Goal: Obtain resource: Download file/media

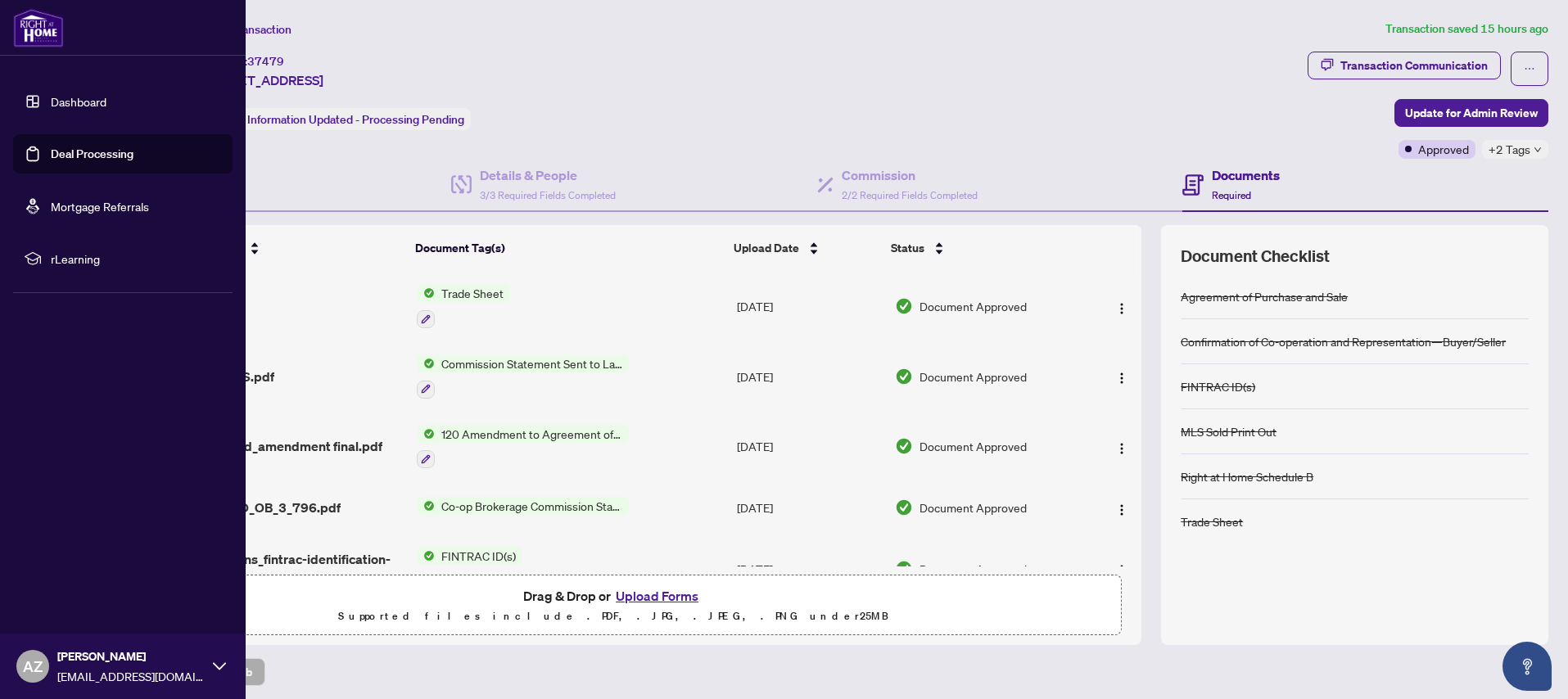
click at [63, 99] on link "Dashboard" at bounding box center [78, 102] width 56 height 15
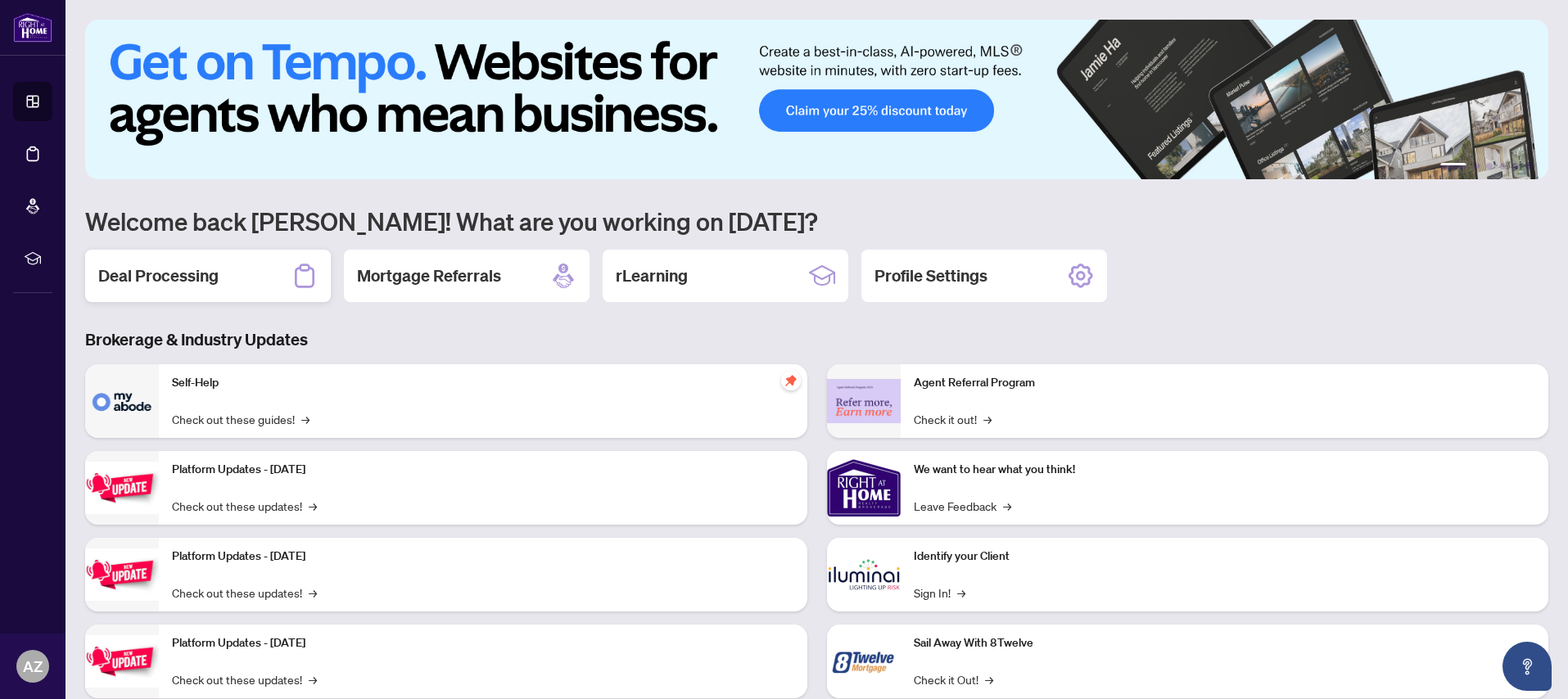
click at [170, 281] on h2 "Deal Processing" at bounding box center [158, 276] width 120 height 23
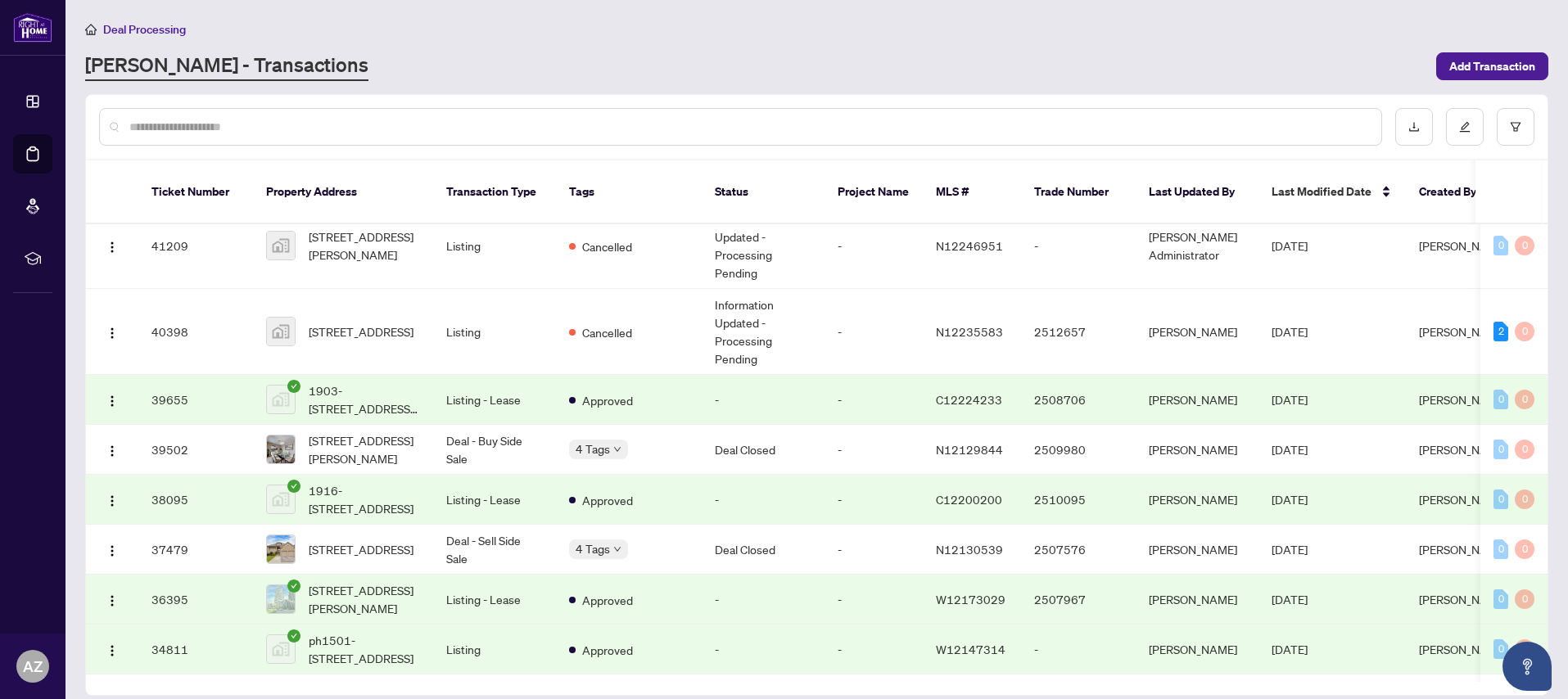
scroll to position [737, 0]
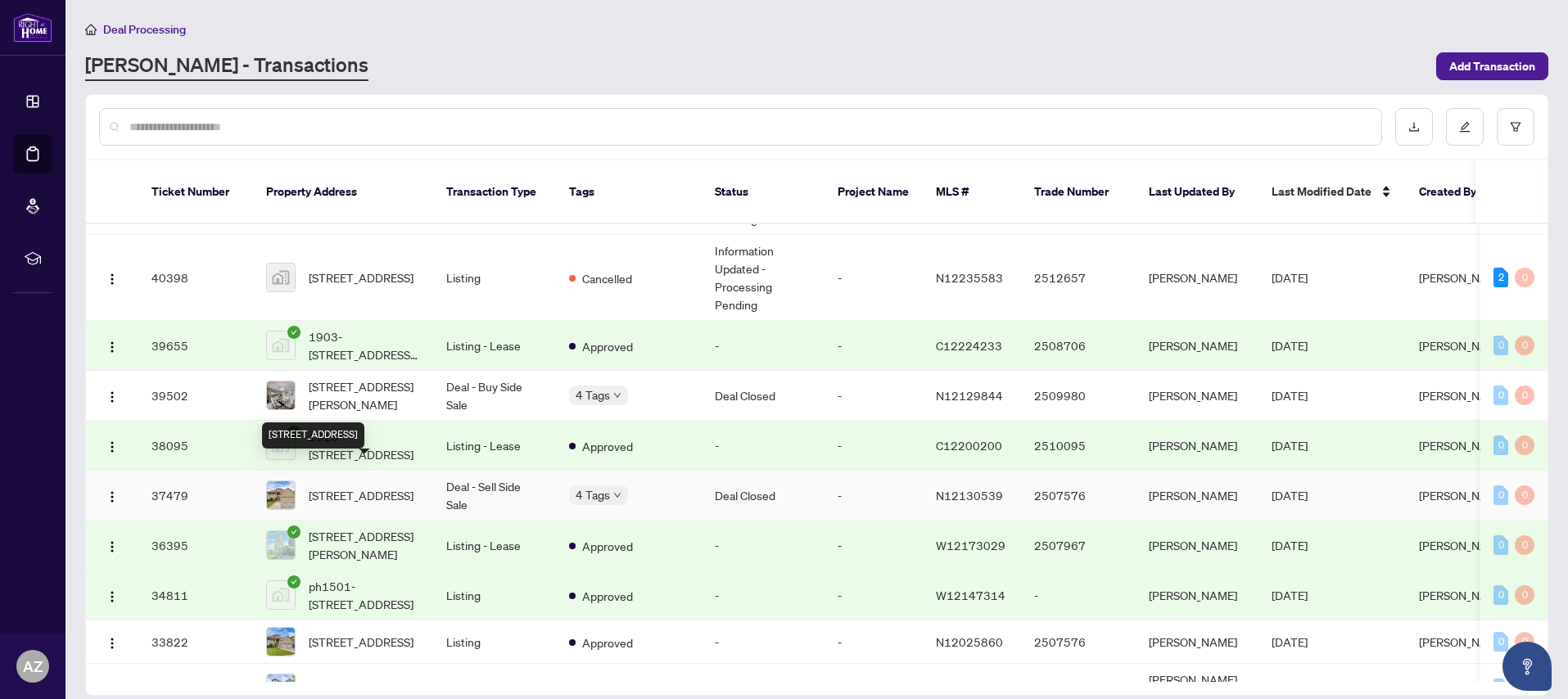
click at [346, 486] on span "[STREET_ADDRESS]" at bounding box center [360, 495] width 104 height 18
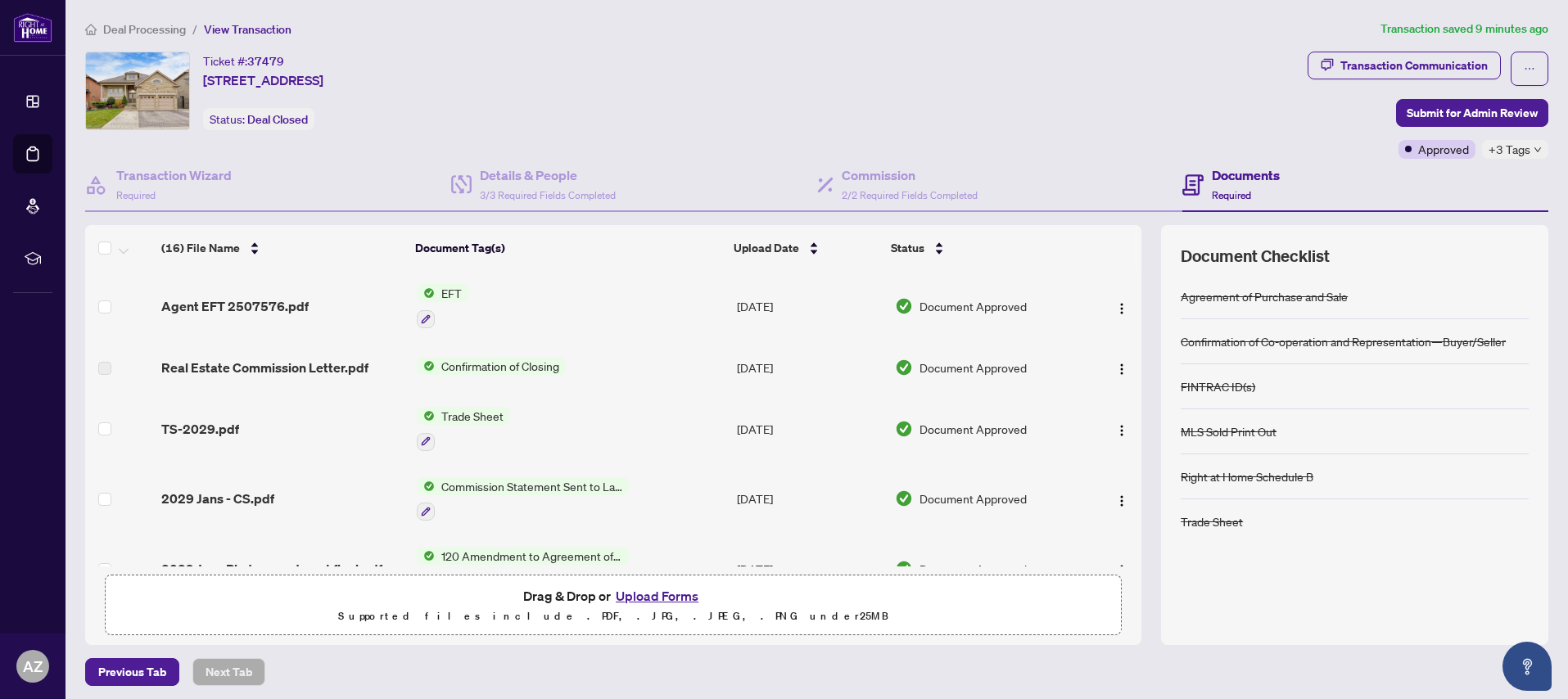
click at [444, 293] on span "EFT" at bounding box center [452, 293] width 34 height 18
click at [1116, 309] on img "button" at bounding box center [1122, 309] width 13 height 13
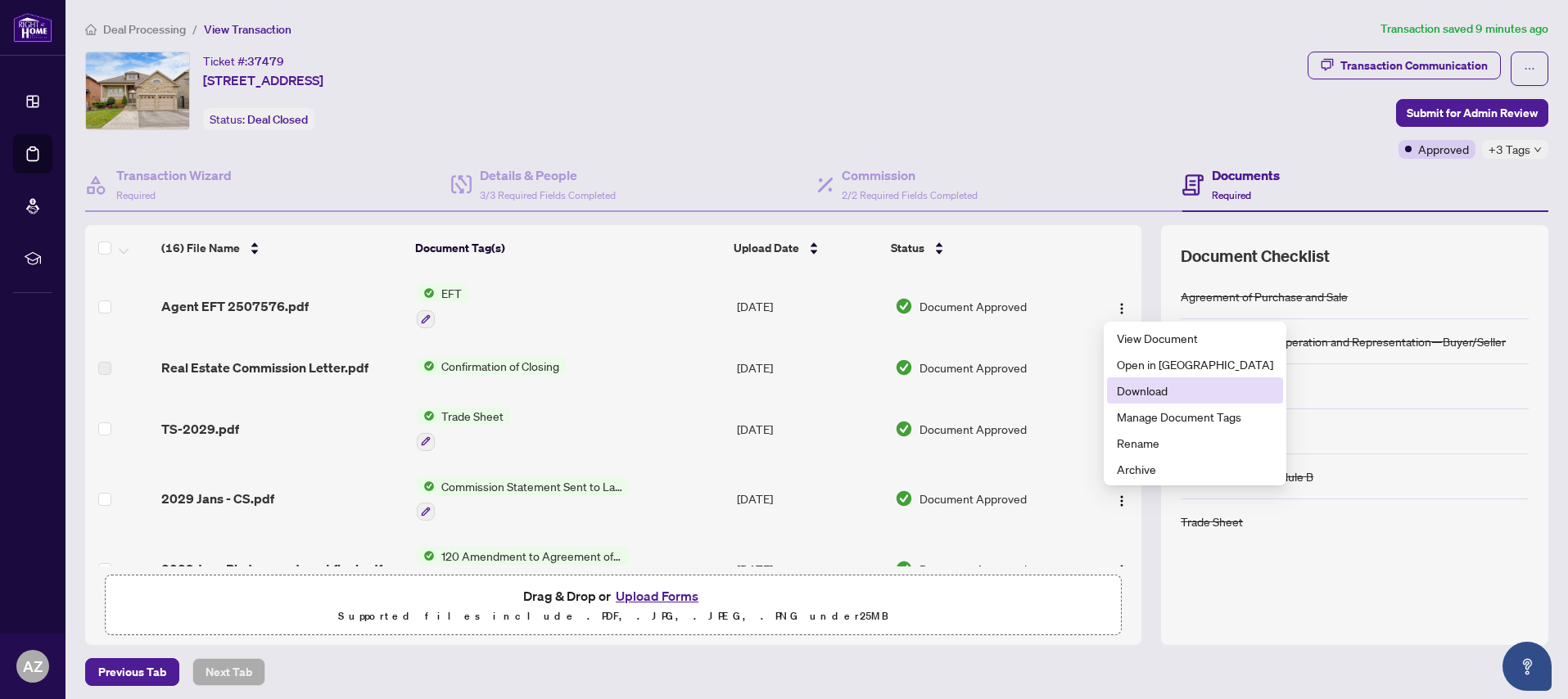
click at [1137, 394] on span "Download" at bounding box center [1195, 389] width 156 height 18
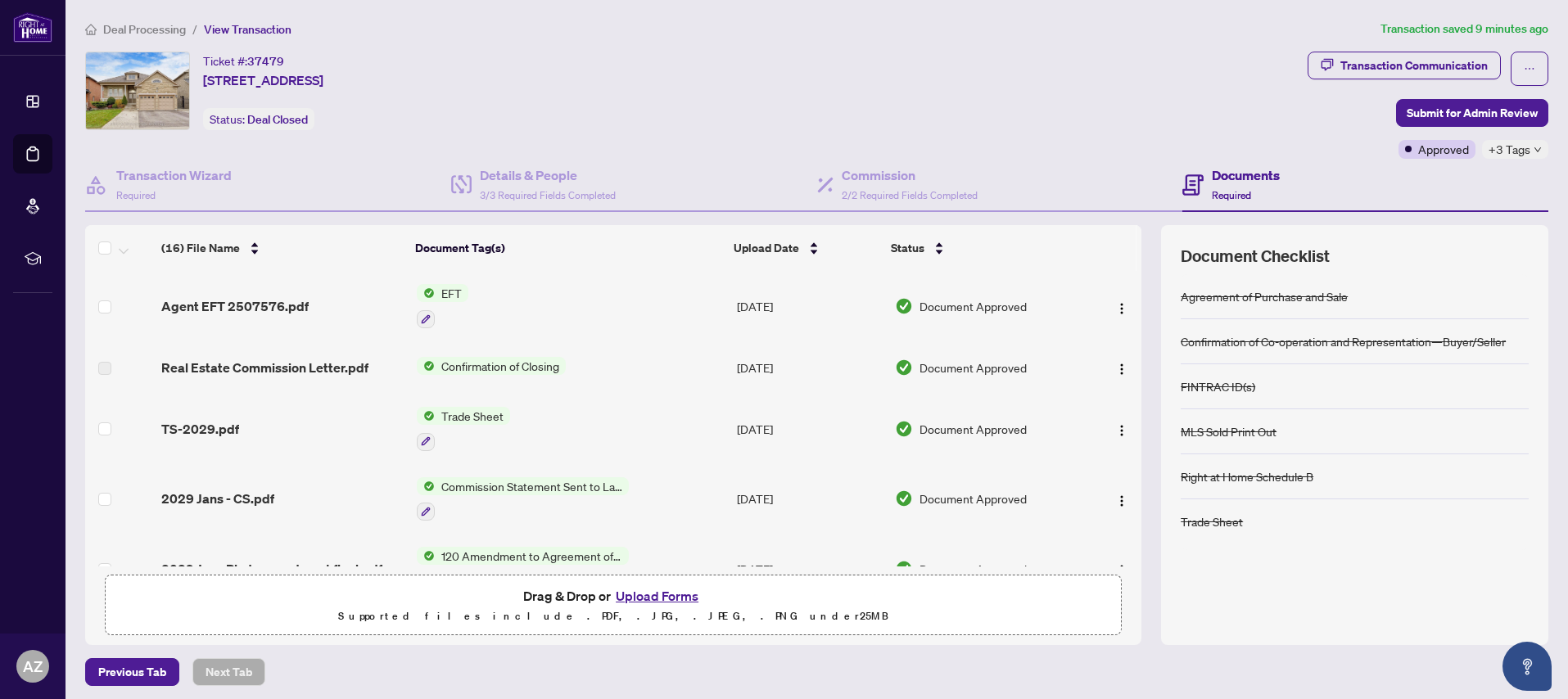
click at [1331, 119] on div "Transaction Communication Submit for Admin Review Approved +3 Tags" at bounding box center [1429, 105] width 241 height 107
click at [1386, 62] on div "Transaction Communication" at bounding box center [1414, 66] width 148 height 26
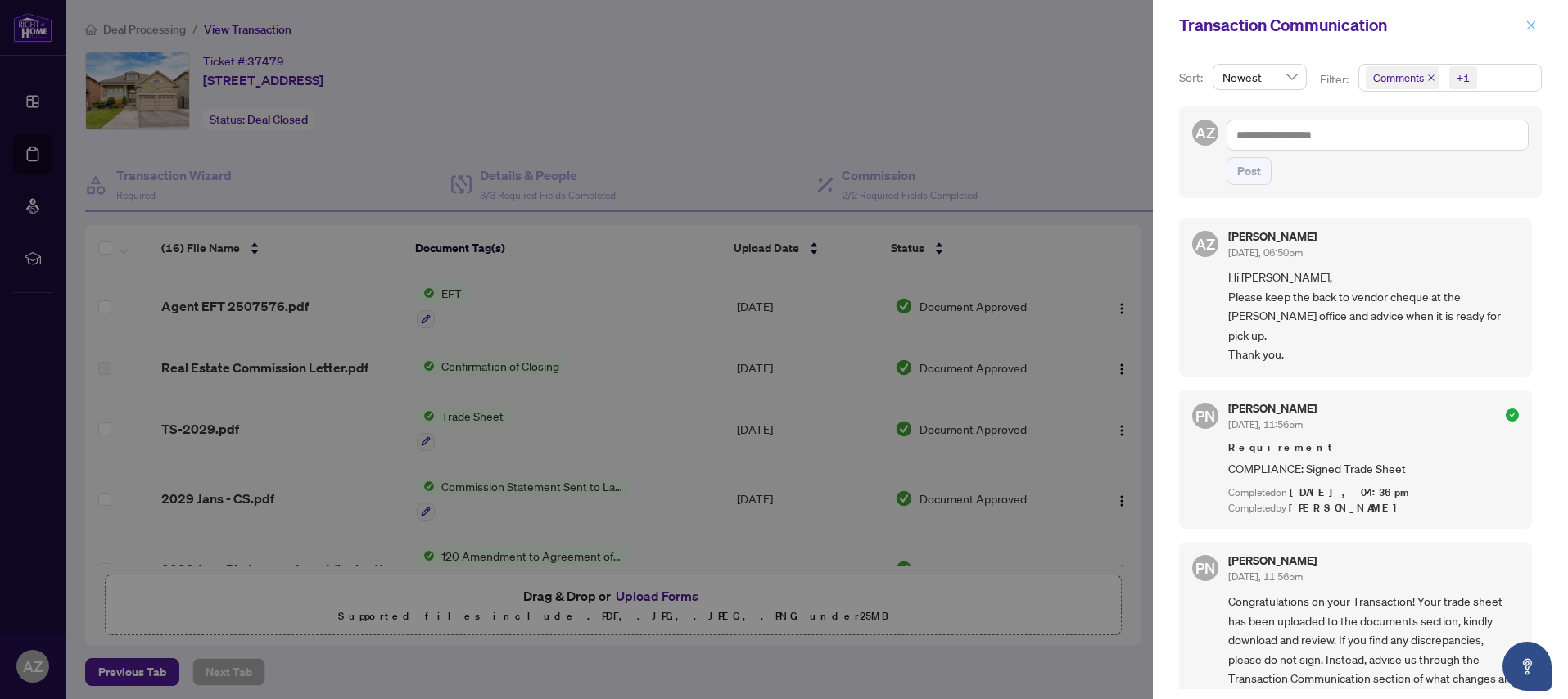
click at [1531, 25] on icon "close" at bounding box center [1532, 25] width 9 height 9
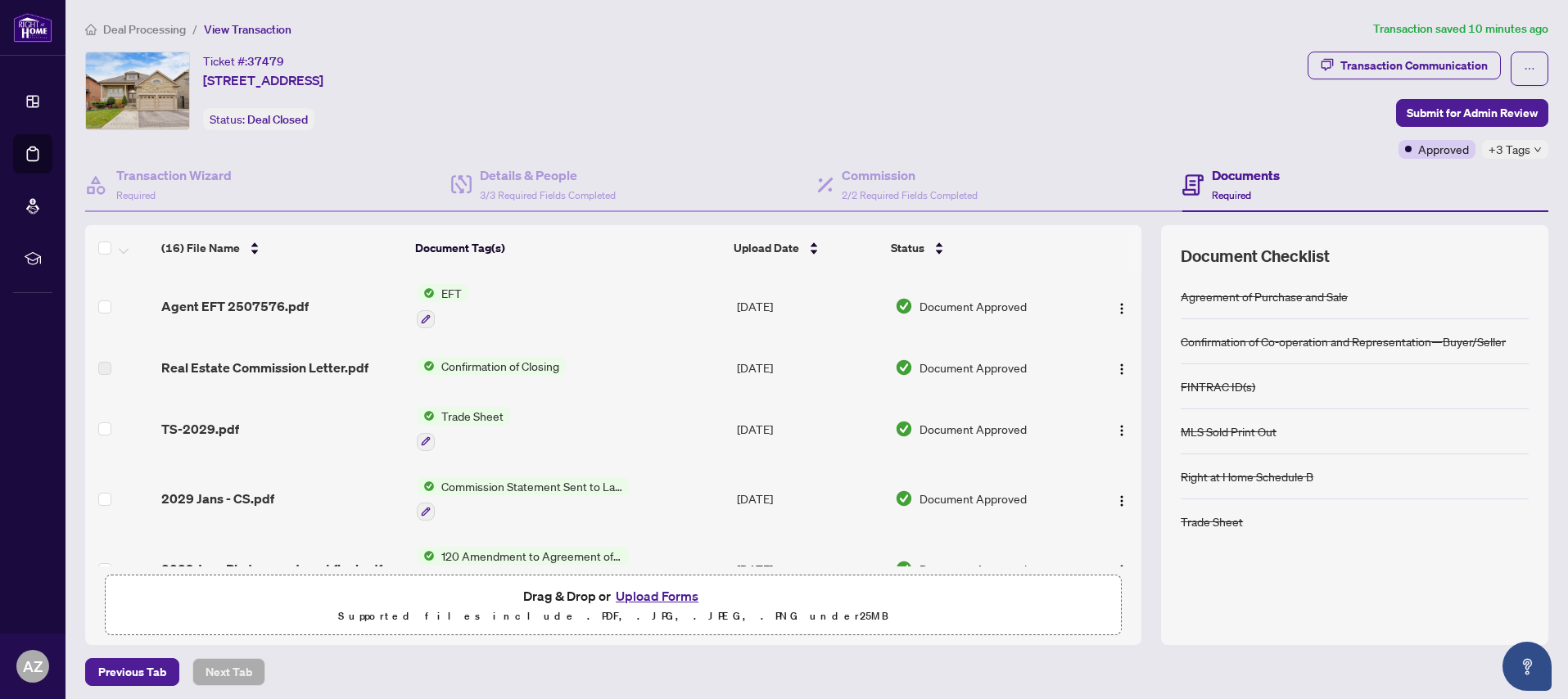
click at [480, 367] on span "Confirmation of Closing" at bounding box center [500, 365] width 131 height 18
click at [1115, 366] on img "button" at bounding box center [1122, 369] width 13 height 13
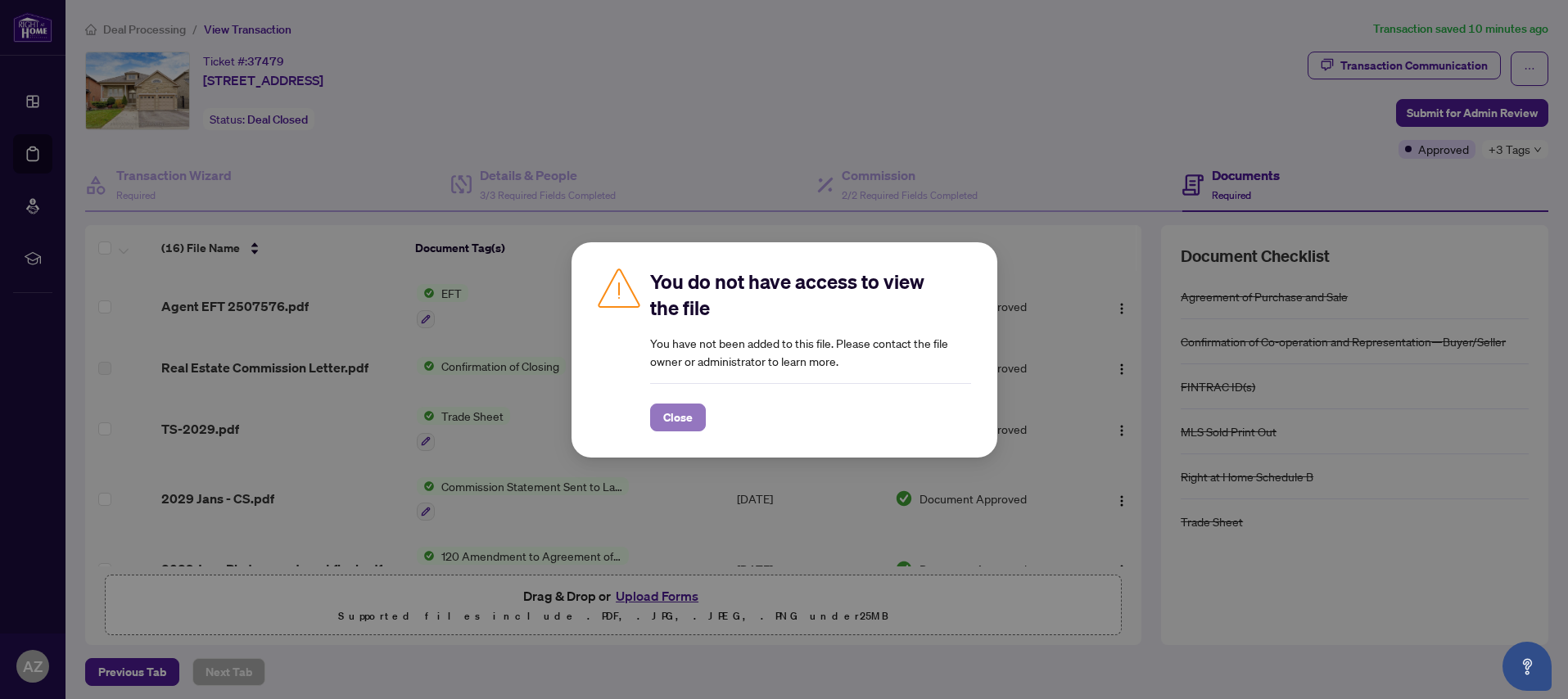
click at [672, 421] on span "Close" at bounding box center [678, 418] width 29 height 26
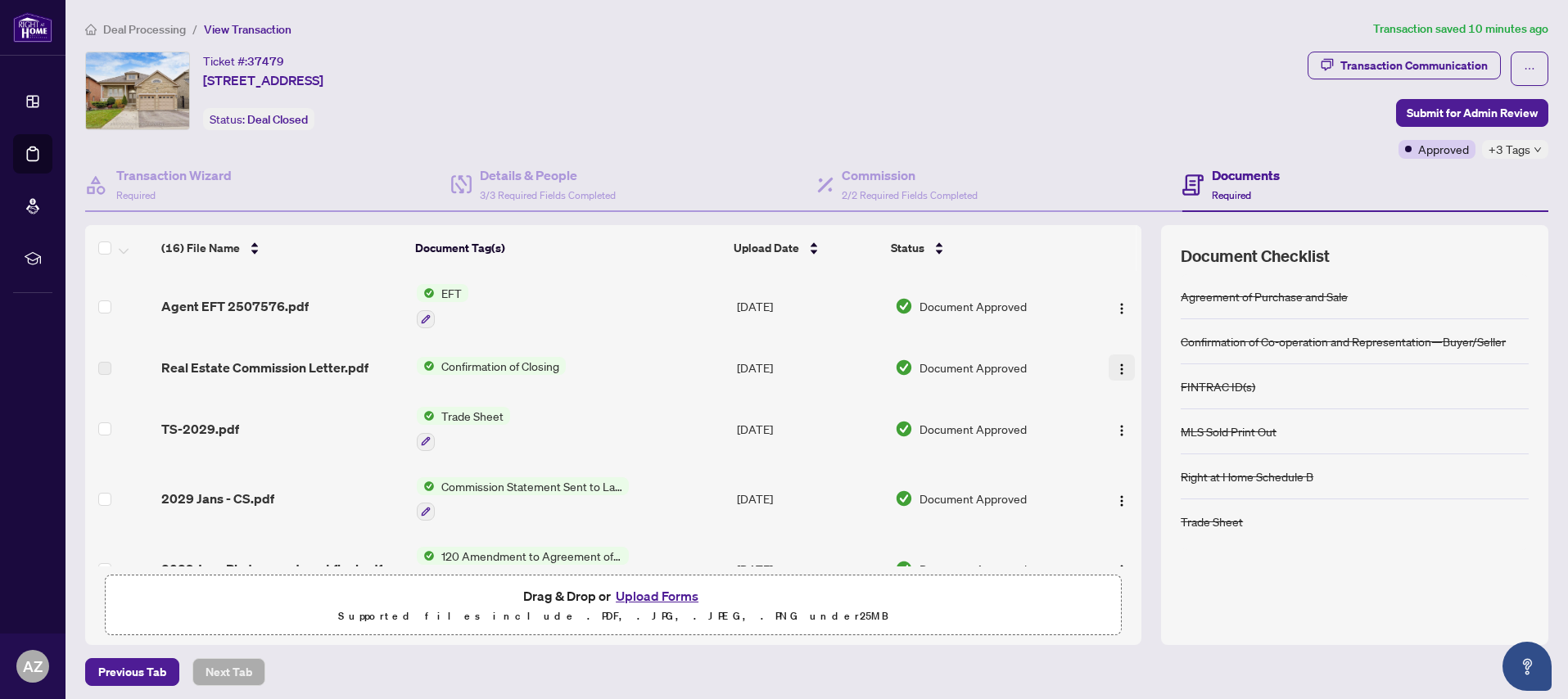
click at [1120, 369] on img "button" at bounding box center [1122, 369] width 13 height 13
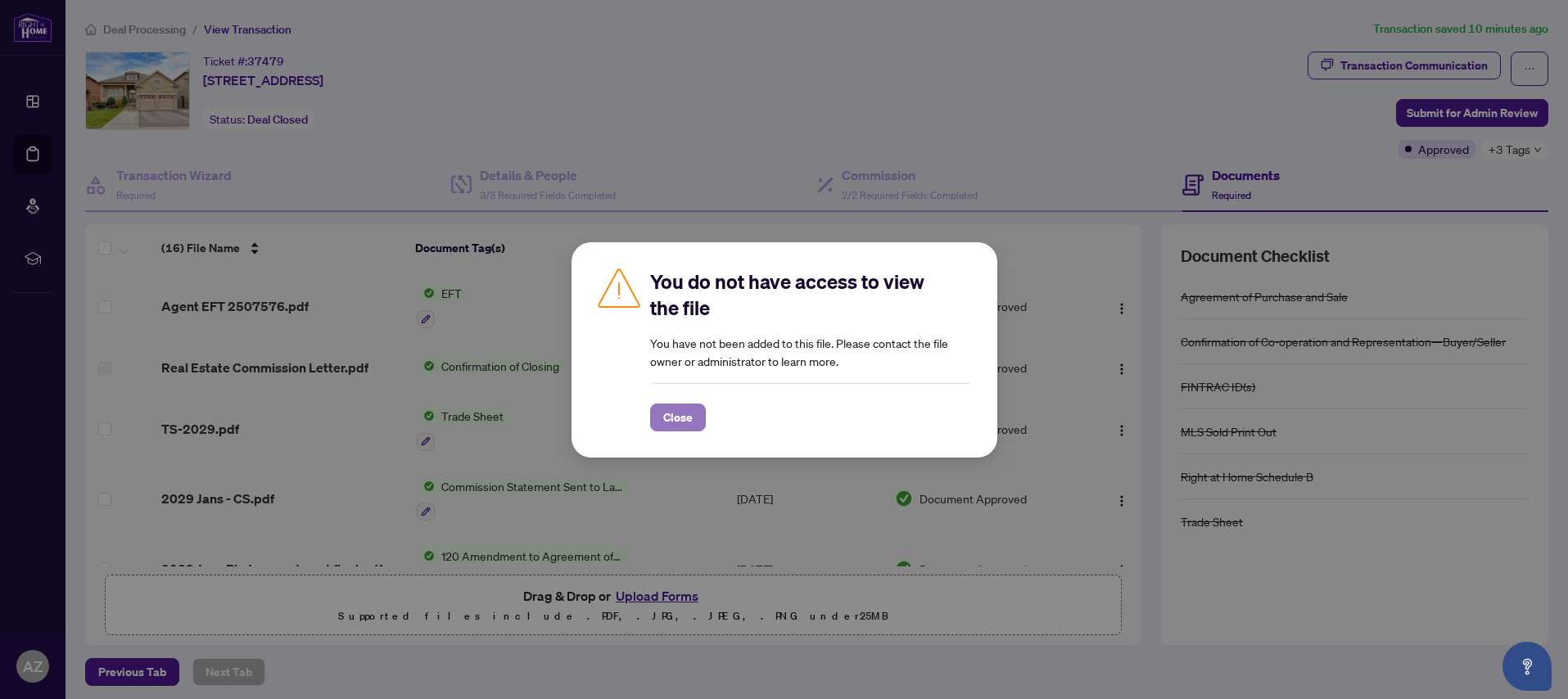
click at [679, 414] on span "Close" at bounding box center [678, 418] width 29 height 26
